Goal: Task Accomplishment & Management: Complete application form

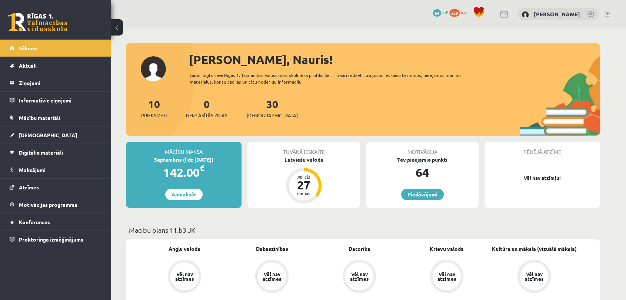
click at [36, 48] on span "Sākums" at bounding box center [28, 48] width 19 height 7
click at [44, 137] on link "[DEMOGRAPHIC_DATA]" at bounding box center [56, 135] width 92 height 17
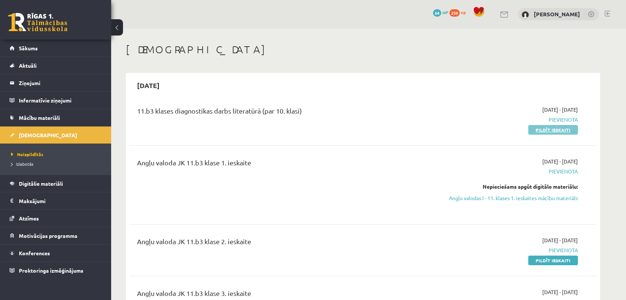
click at [537, 133] on link "Pildīt ieskaiti" at bounding box center [553, 130] width 50 height 10
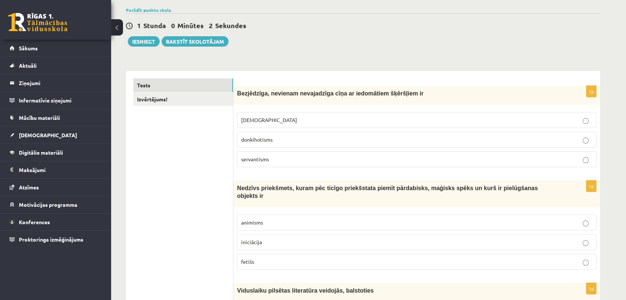
scroll to position [58, 0]
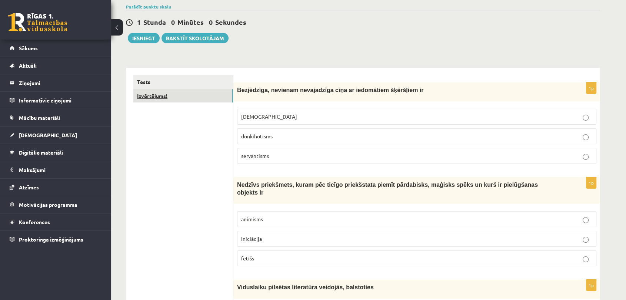
click at [196, 95] on link "Izvērtējums!" at bounding box center [183, 96] width 100 height 14
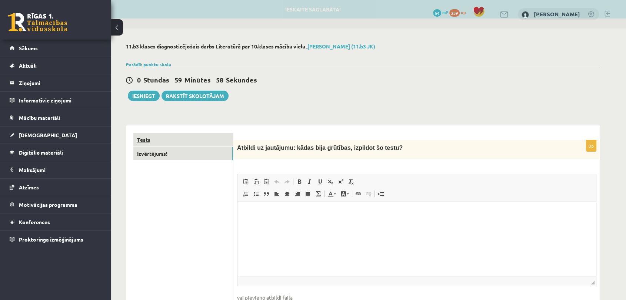
scroll to position [0, 0]
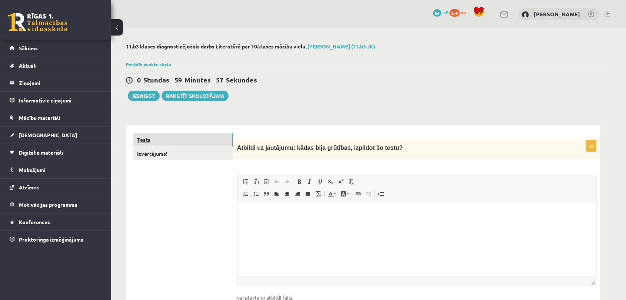
click at [210, 142] on link "Tests" at bounding box center [183, 140] width 100 height 14
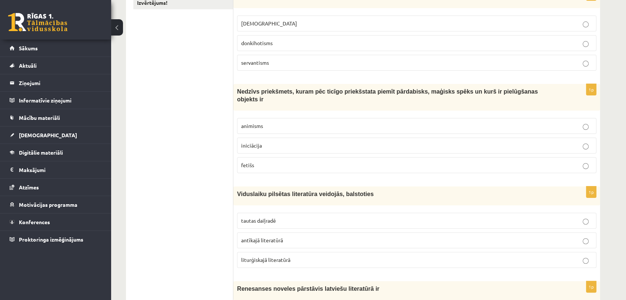
scroll to position [130, 0]
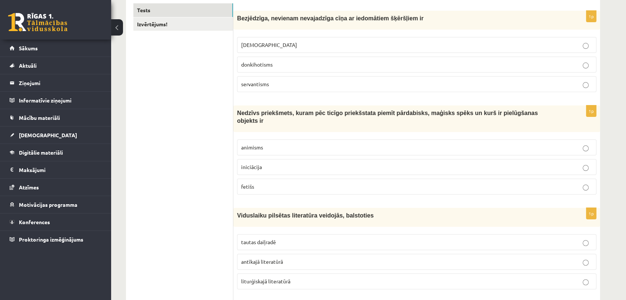
click at [341, 84] on p "servantisms" at bounding box center [416, 84] width 351 height 8
click at [266, 144] on p "animisms" at bounding box center [416, 148] width 351 height 8
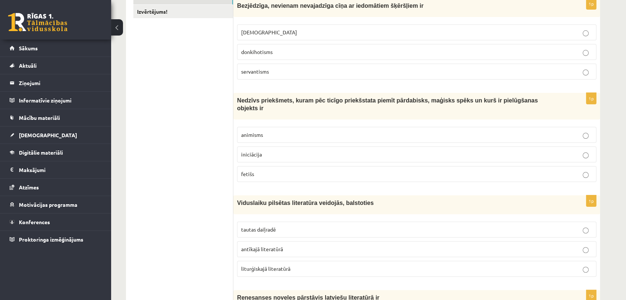
scroll to position [140, 0]
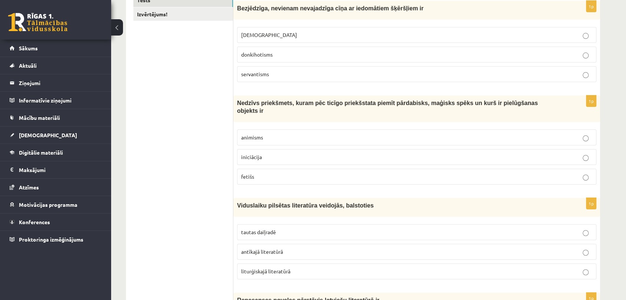
click at [257, 264] on label "liturģiskajā literatūrā" at bounding box center [416, 272] width 359 height 16
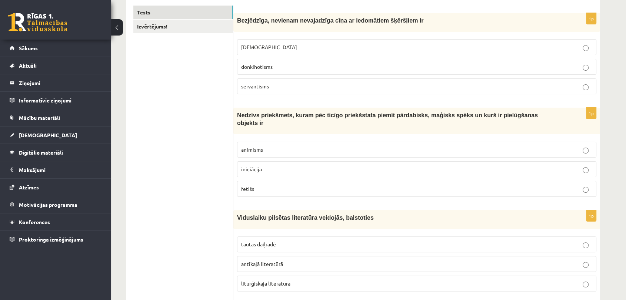
scroll to position [132, 0]
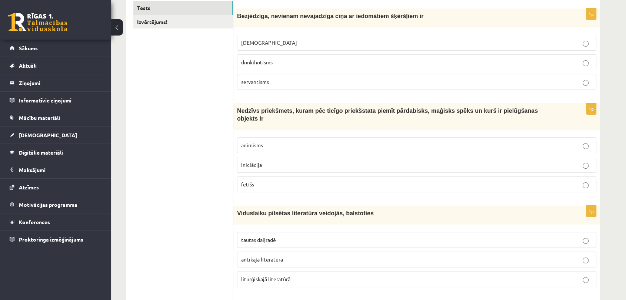
click at [280, 232] on label "tautas daiļradē" at bounding box center [416, 240] width 359 height 16
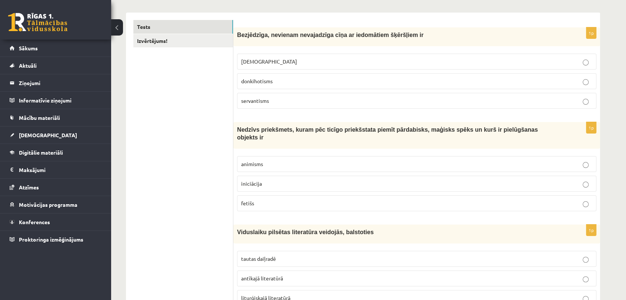
scroll to position [113, 0]
click at [282, 200] on p "fetišs" at bounding box center [416, 204] width 351 height 8
click at [283, 84] on p "donkihotisms" at bounding box center [416, 82] width 351 height 8
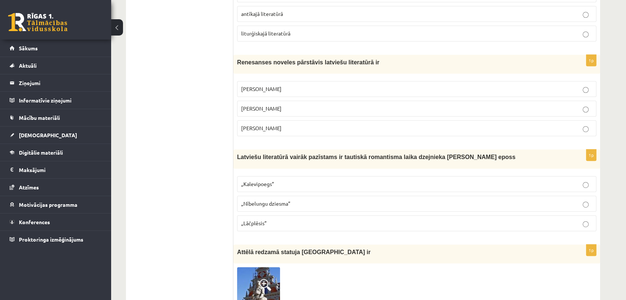
scroll to position [376, 0]
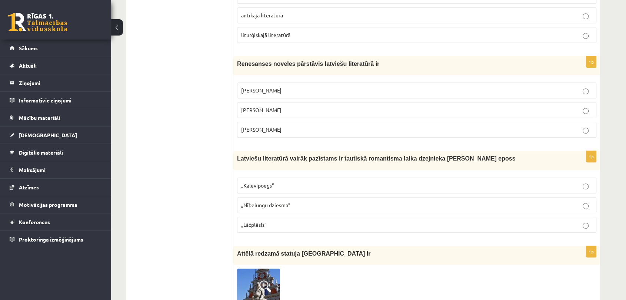
click at [270, 87] on span "Rūdolfs Blaumanis" at bounding box center [261, 90] width 40 height 7
click at [257, 201] on p "„Nībelungu dziesma”" at bounding box center [416, 205] width 351 height 8
click at [254, 221] on span "„Lāčplēsis”" at bounding box center [254, 224] width 26 height 7
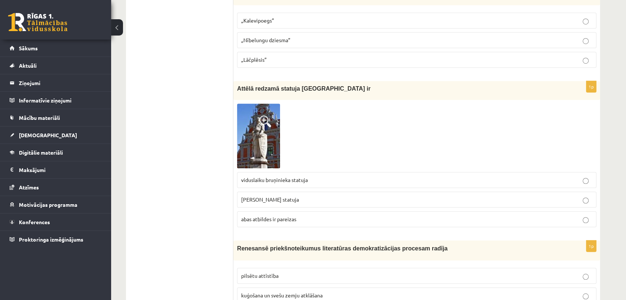
scroll to position [541, 0]
click at [259, 117] on span at bounding box center [265, 122] width 12 height 12
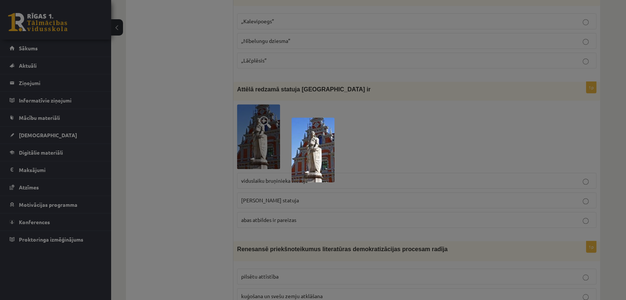
click at [314, 144] on img at bounding box center [312, 150] width 43 height 65
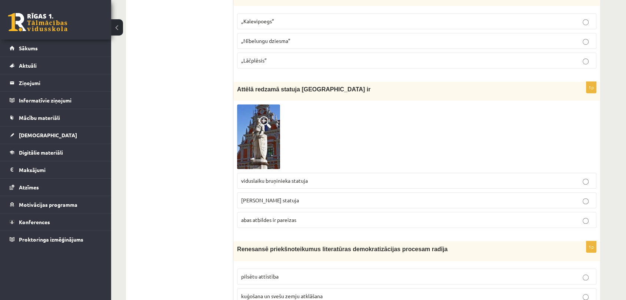
click at [261, 217] on span "abas atbildes ir pareizas" at bounding box center [268, 220] width 55 height 7
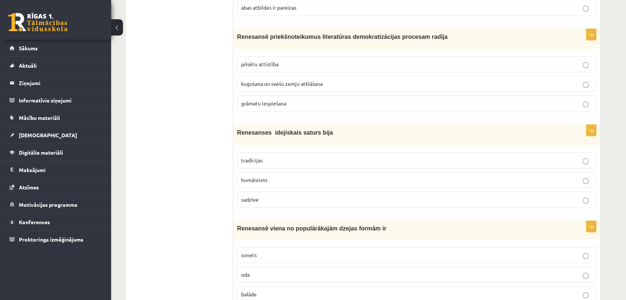
scroll to position [753, 0]
click at [308, 99] on p "grāmatu iespiešana" at bounding box center [416, 103] width 351 height 8
click at [264, 195] on p "sadzīve" at bounding box center [416, 199] width 351 height 8
click at [285, 271] on p "oda" at bounding box center [416, 275] width 351 height 8
click at [300, 176] on p "humānisms" at bounding box center [416, 180] width 351 height 8
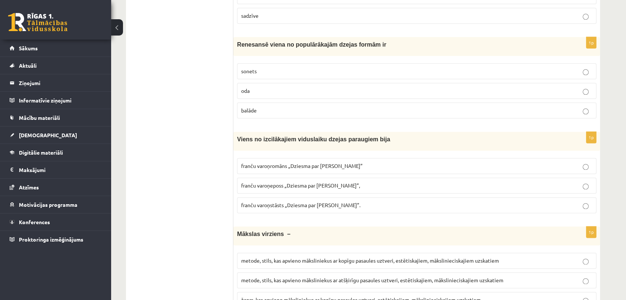
scroll to position [938, 0]
click at [295, 106] on p "balāde" at bounding box center [416, 110] width 351 height 8
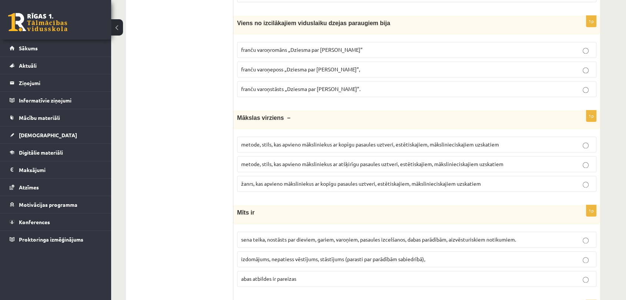
scroll to position [1053, 0]
click at [322, 66] on span "franču varoņeposs „Dziesma par Rolandu”," at bounding box center [300, 69] width 119 height 7
click at [348, 141] on span "metode, stils, kas apvieno māksliniekus ar kopīgu pasaules uztveri, estētiskaji…" at bounding box center [370, 144] width 258 height 7
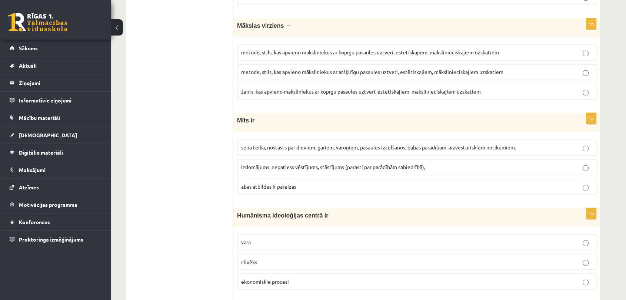
scroll to position [1152, 0]
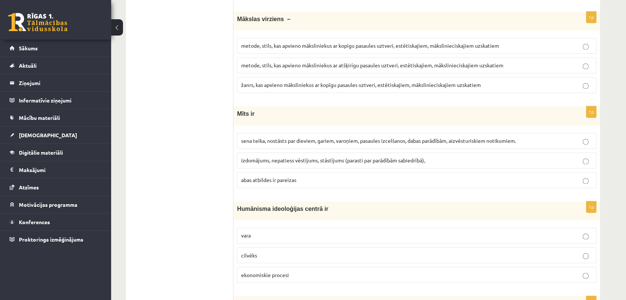
click at [311, 137] on span "sena teika, nostāsts par dieviem, gariem, varoņiem, pasaules izcelšanos, dabas …" at bounding box center [378, 140] width 275 height 7
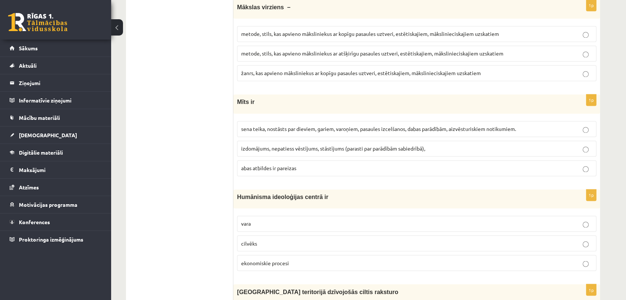
scroll to position [1167, 0]
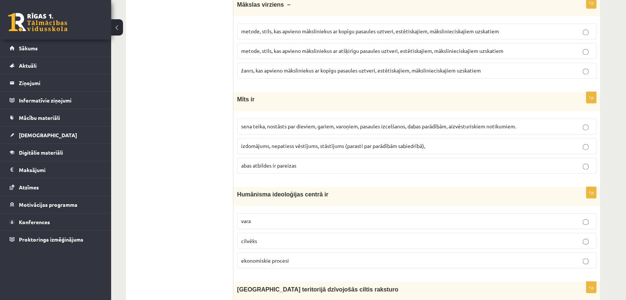
click at [278, 143] on span "izdomājums, nepatiess vēstījums, stāstījums (parasti par parādībām sabiedrībā)," at bounding box center [333, 146] width 184 height 7
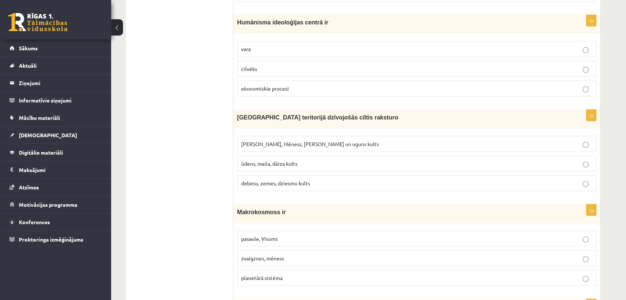
scroll to position [1338, 0]
click at [260, 66] on p "cilvēks" at bounding box center [416, 70] width 351 height 8
click at [269, 137] on label "Saules, Mēness, Pērkona un uguns kults" at bounding box center [416, 145] width 359 height 16
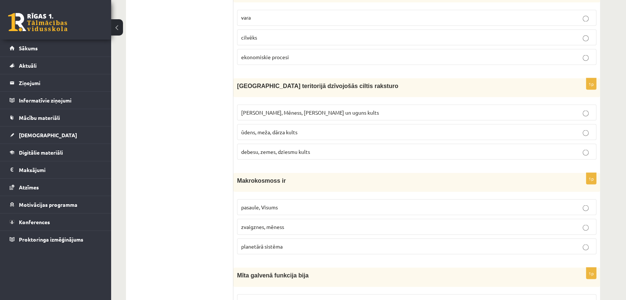
scroll to position [1370, 0]
click at [262, 204] on span "pasaule, Visums" at bounding box center [259, 207] width 37 height 7
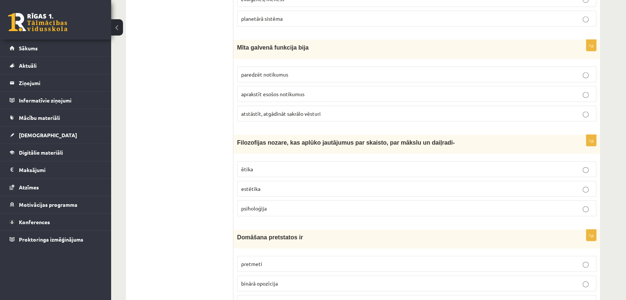
scroll to position [1609, 0]
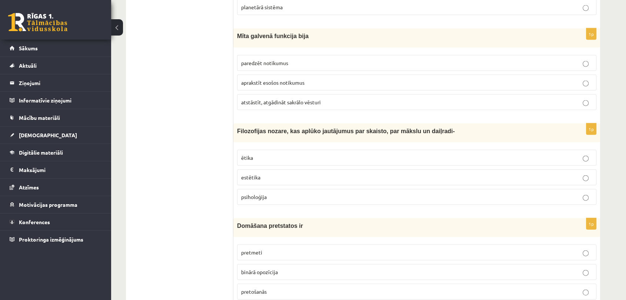
click at [280, 99] on span "atstāstīt, atgādināt sakrālo vēsturi" at bounding box center [281, 102] width 80 height 7
click at [254, 174] on span "estētika" at bounding box center [250, 177] width 19 height 7
click at [281, 268] on p "binārā opozīcija" at bounding box center [416, 272] width 351 height 8
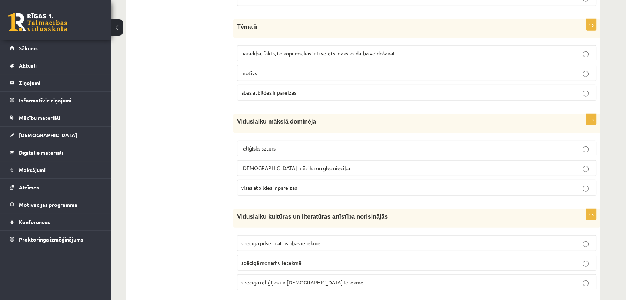
scroll to position [1904, 0]
click at [292, 50] on span "parādība, fakts, to kopums, kas ir izvēlēts mākslas darba veidošanai" at bounding box center [317, 53] width 153 height 7
click at [275, 184] on span "visas atbildes ir pareizas" at bounding box center [269, 187] width 56 height 7
click at [270, 279] on span "spēcīgā reliģijas un baznīcas ietekmē" at bounding box center [302, 282] width 122 height 7
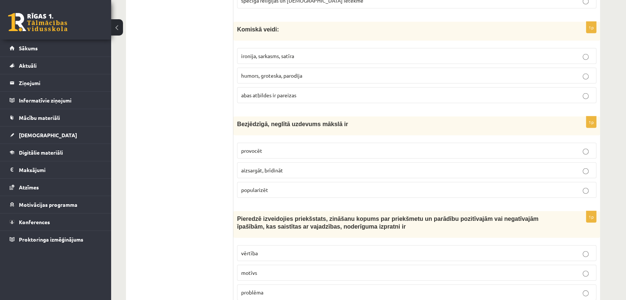
scroll to position [2177, 0]
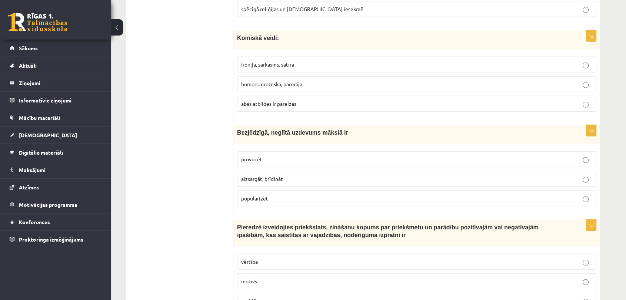
click at [300, 100] on p "abas atbildes ir pareizas" at bounding box center [416, 104] width 351 height 8
click at [282, 155] on p "provocēt" at bounding box center [416, 159] width 351 height 8
click at [267, 258] on p "vērtība" at bounding box center [416, 262] width 351 height 8
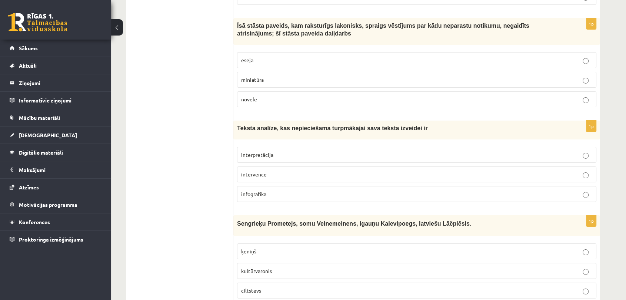
scroll to position [2482, 0]
click at [253, 91] on label "novele" at bounding box center [416, 99] width 359 height 16
click at [258, 147] on label "interpretācija" at bounding box center [416, 155] width 359 height 16
click at [281, 267] on p "kultūrvaronis" at bounding box center [416, 271] width 351 height 8
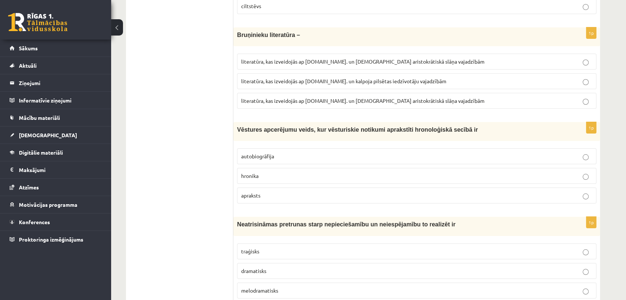
scroll to position [2777, 0]
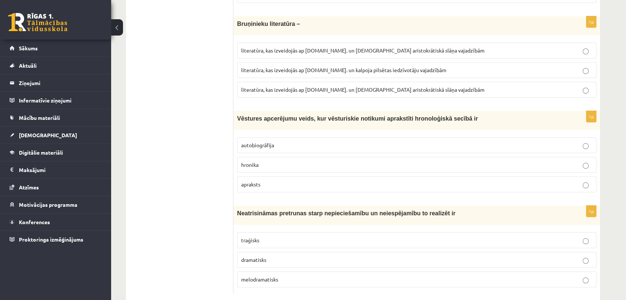
click at [304, 86] on span "literatūra, kas izveidojās ap 12.gs. un kalpoja aristokrātiskā slāņa vajadzībām" at bounding box center [362, 89] width 243 height 7
click at [311, 161] on p "hronika" at bounding box center [416, 165] width 351 height 8
click at [299, 237] on p "traģisks" at bounding box center [416, 241] width 351 height 8
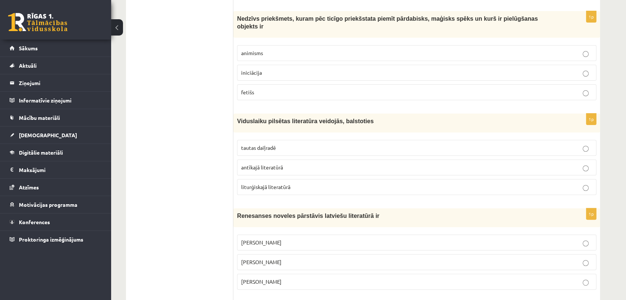
scroll to position [234, 0]
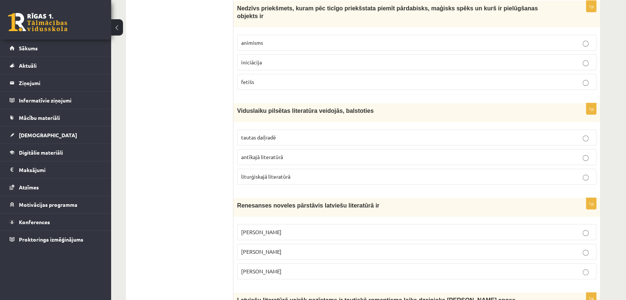
click at [289, 108] on span "Viduslaiku pilsētas literatūra veidojās, balstoties" at bounding box center [305, 111] width 137 height 6
copy div "Viduslaiku pilsētas literatūra veidojās, balstoties"
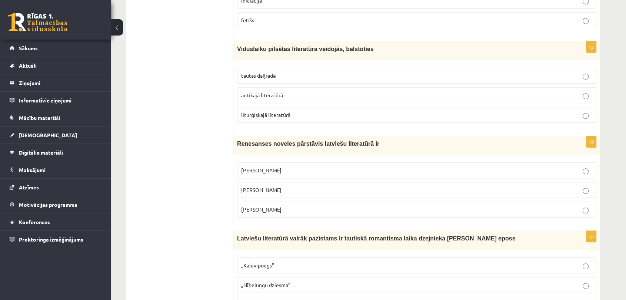
scroll to position [297, 0]
click at [297, 140] on span "Renesanses noveles pārstāvis latviešu literatūrā ir" at bounding box center [308, 143] width 142 height 6
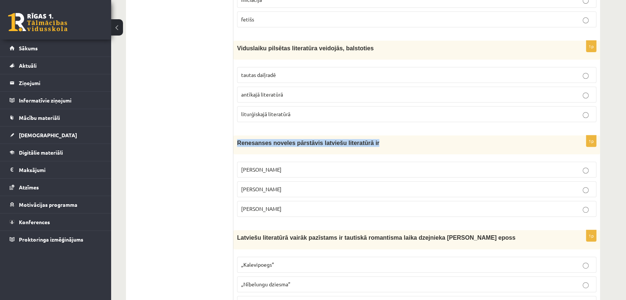
copy div "Renesanses noveles pārstāvis latviešu literatūrā ir"
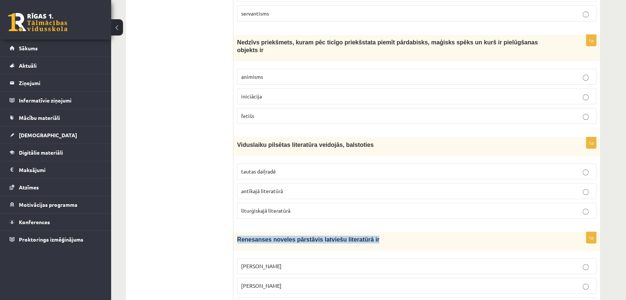
scroll to position [204, 0]
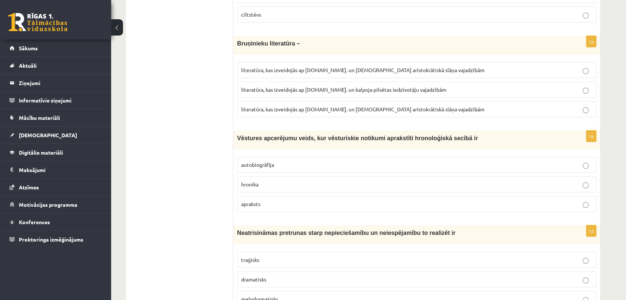
scroll to position [2757, 0]
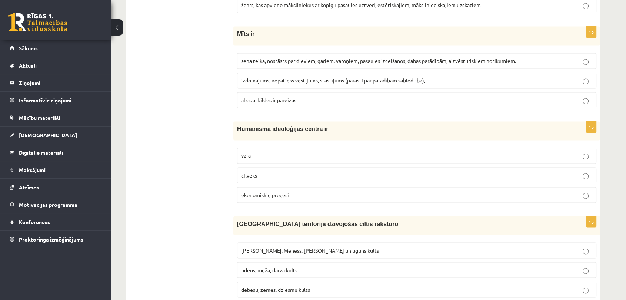
scroll to position [1232, 0]
click at [287, 53] on label "sena teika, nostāsts par dieviem, gariem, varoņiem, pasaules izcelšanos, dabas …" at bounding box center [416, 61] width 359 height 16
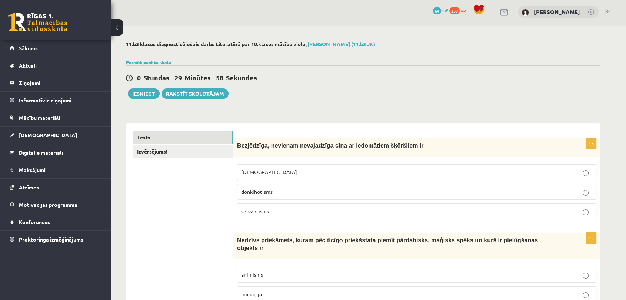
scroll to position [0, 0]
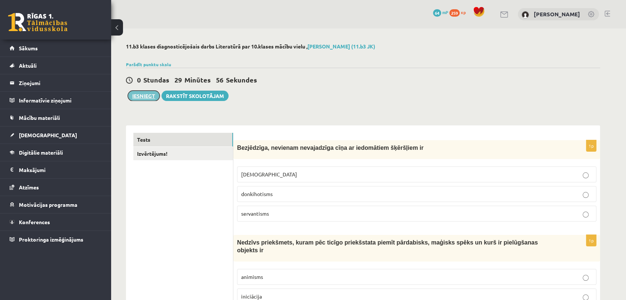
click at [137, 98] on button "Iesniegt" at bounding box center [144, 96] width 32 height 10
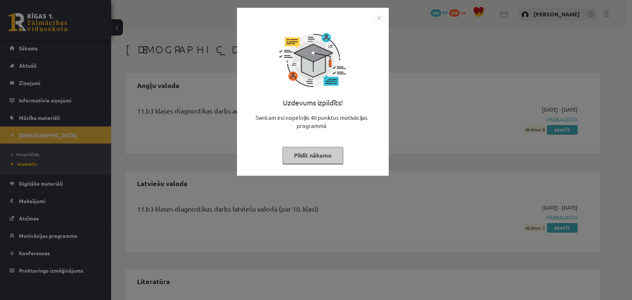
click at [379, 22] on img "Close" at bounding box center [378, 17] width 11 height 11
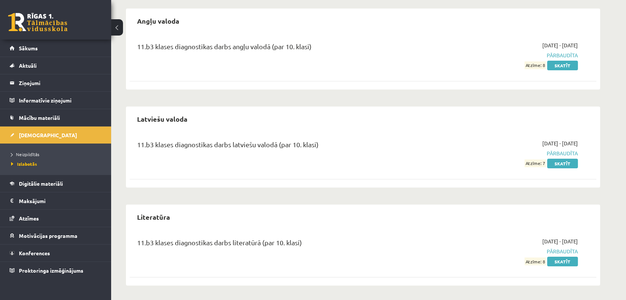
scroll to position [64, 0]
click at [564, 260] on link "Skatīt" at bounding box center [562, 262] width 31 height 10
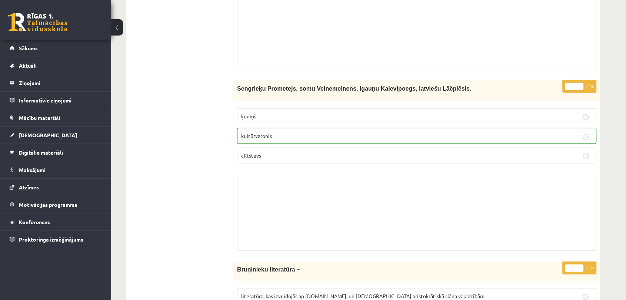
scroll to position [4816, 0]
click at [31, 45] on span "Sākums" at bounding box center [28, 48] width 19 height 7
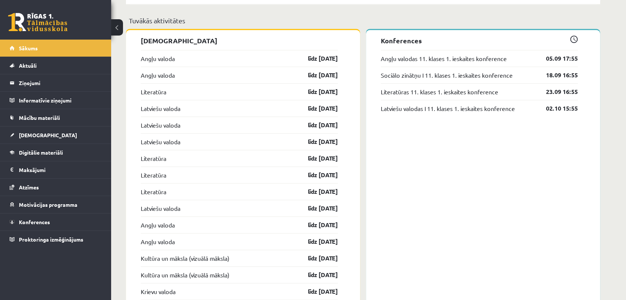
scroll to position [585, 0]
click at [33, 137] on span "[DEMOGRAPHIC_DATA]" at bounding box center [48, 135] width 58 height 7
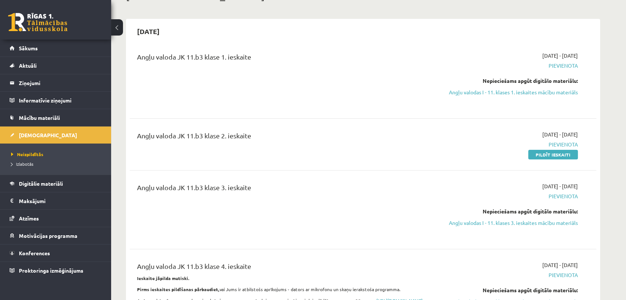
scroll to position [43, 0]
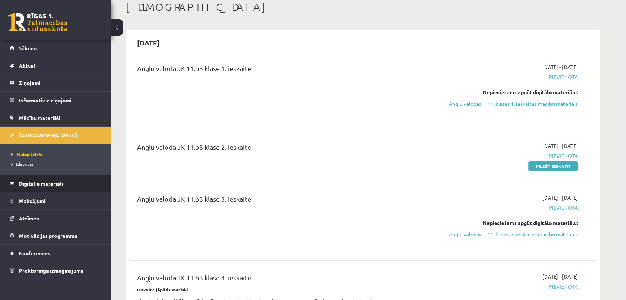
click at [50, 183] on span "Digitālie materiāli" at bounding box center [41, 183] width 44 height 7
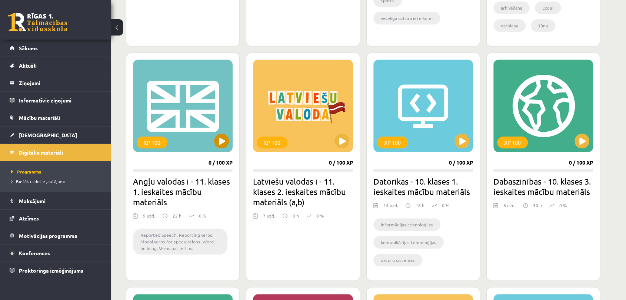
scroll to position [648, 0]
